Goal: Task Accomplishment & Management: Use online tool/utility

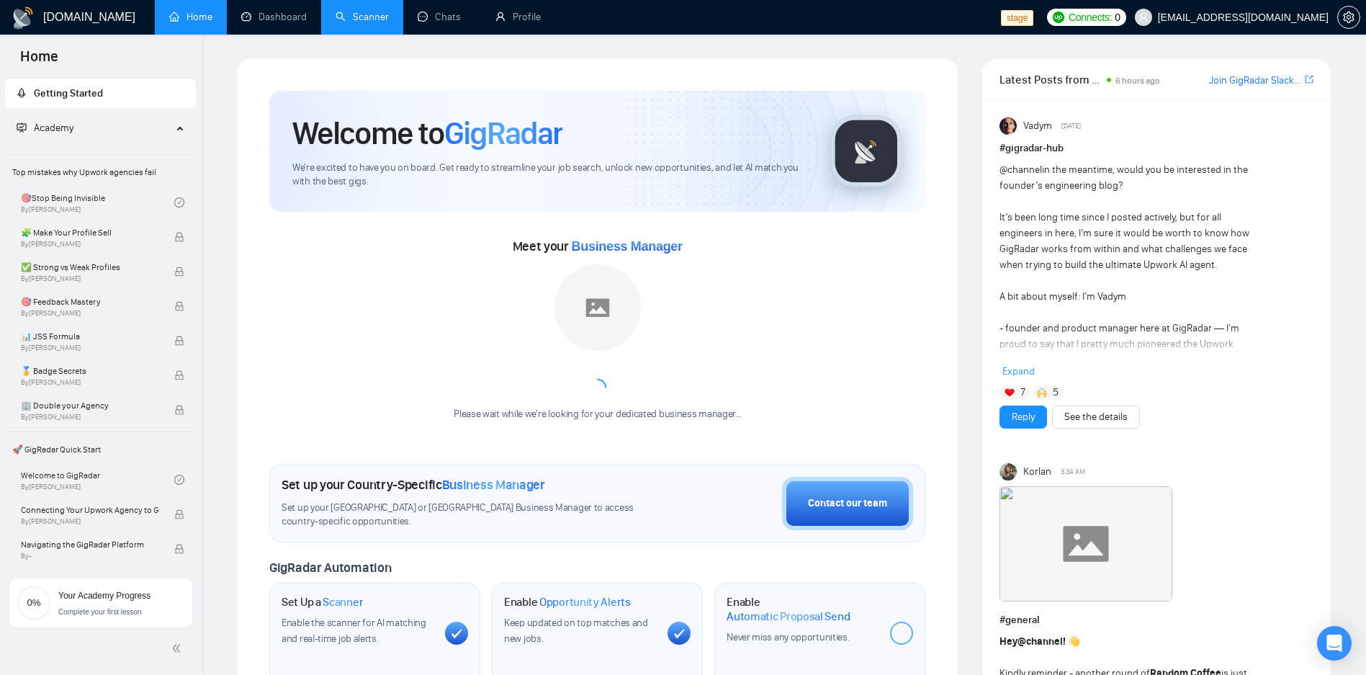
click at [371, 17] on link "Scanner" at bounding box center [361, 17] width 53 height 12
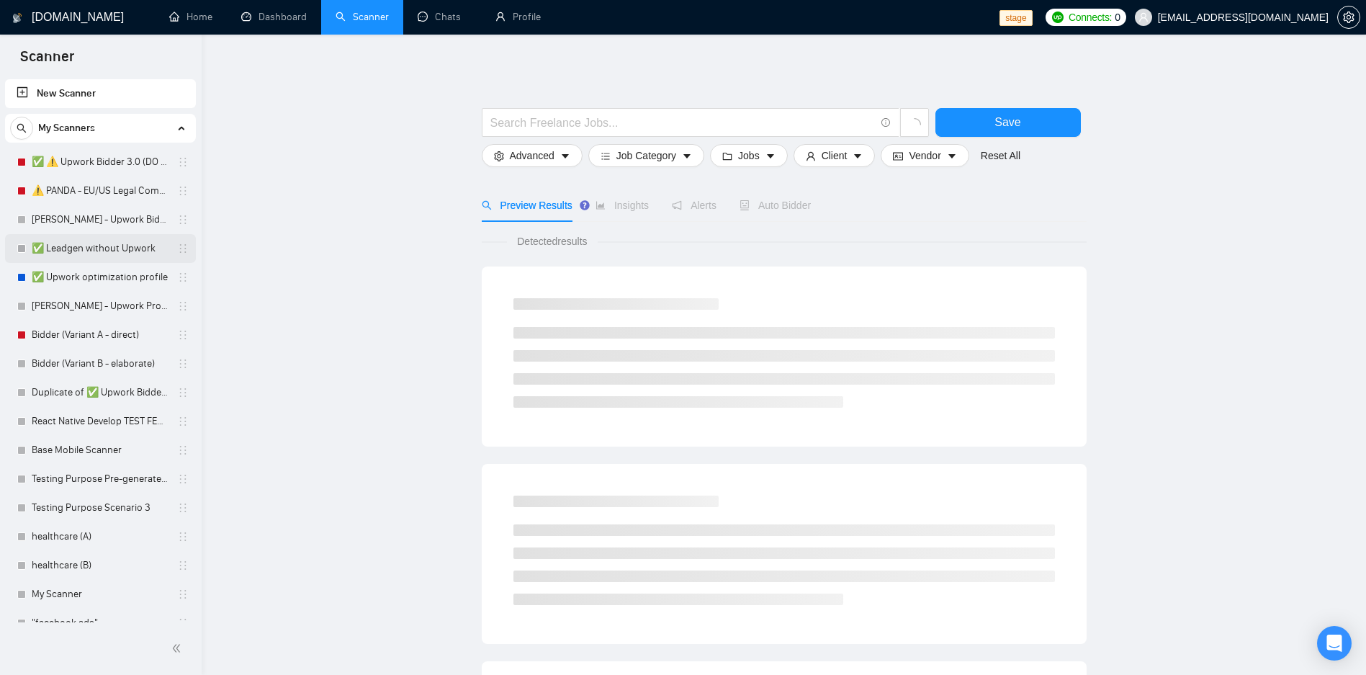
click at [106, 239] on link "✅ Leadgen without Upwork" at bounding box center [100, 248] width 137 height 29
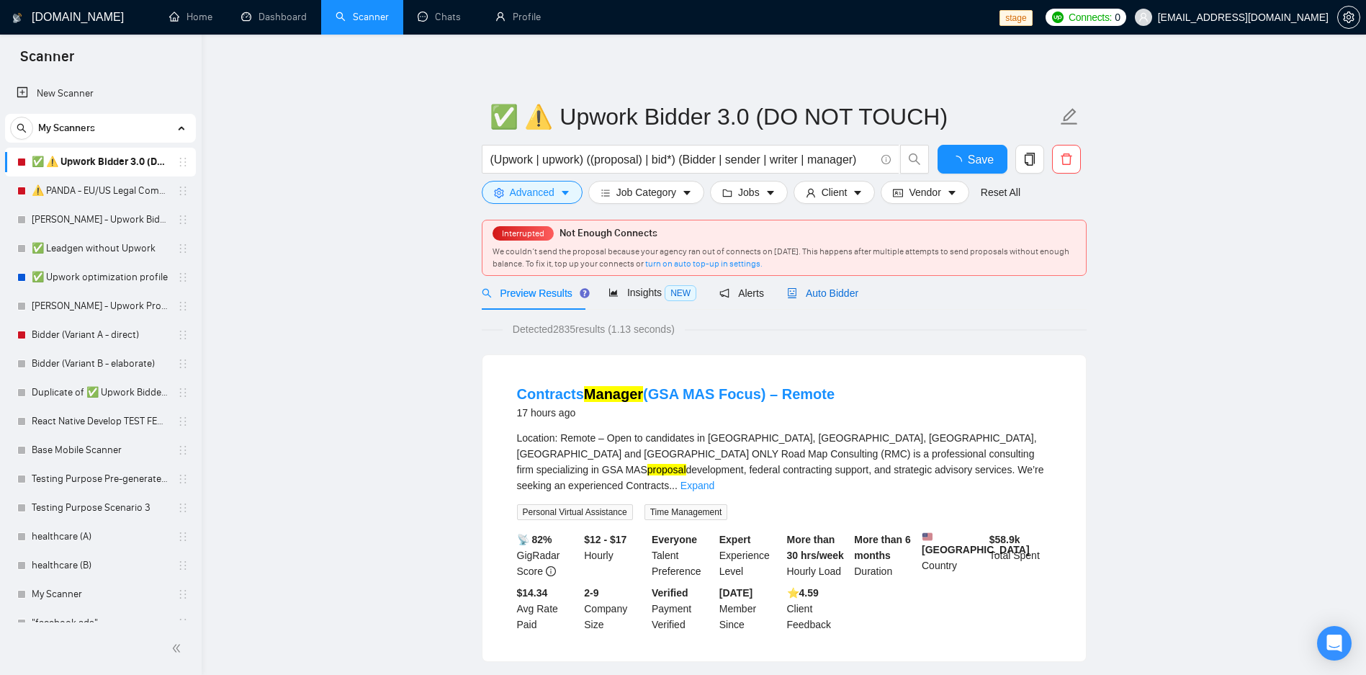
click at [818, 295] on span "Auto Bidder" at bounding box center [822, 293] width 71 height 12
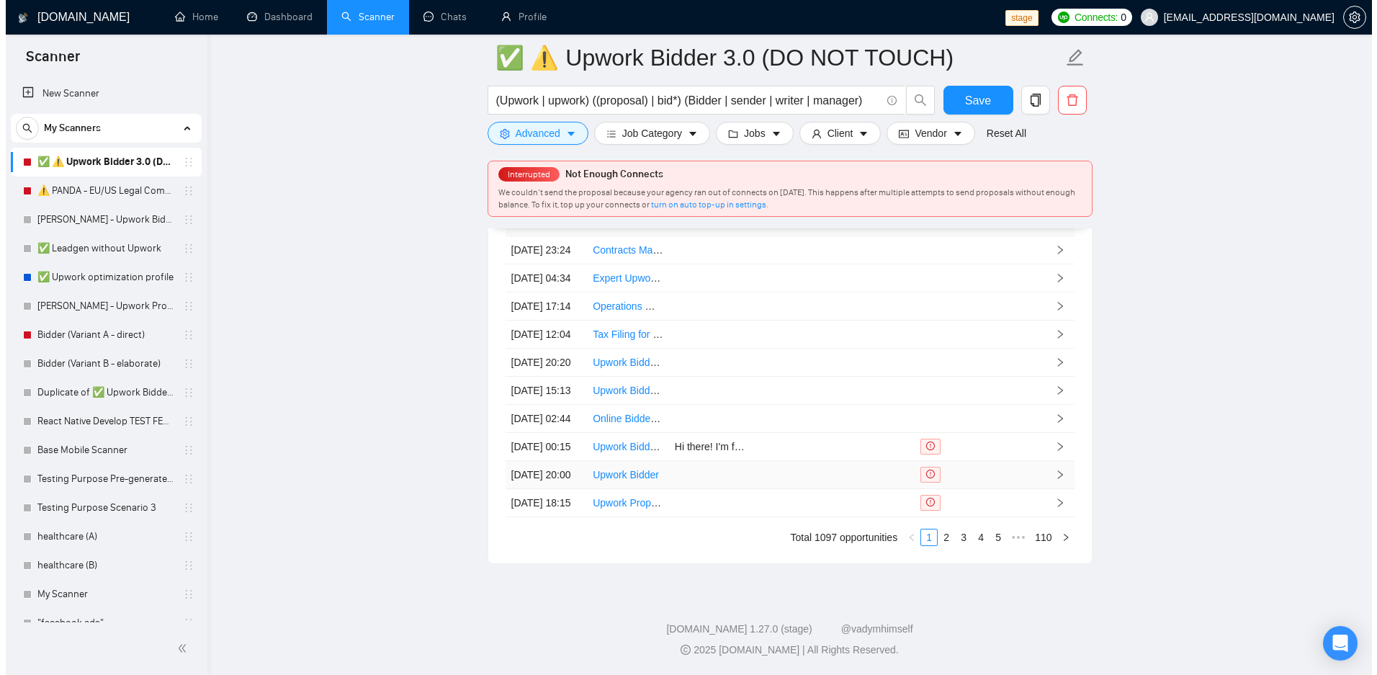
scroll to position [3819, 0]
click at [789, 433] on td at bounding box center [785, 447] width 82 height 28
